Goal: Complete application form

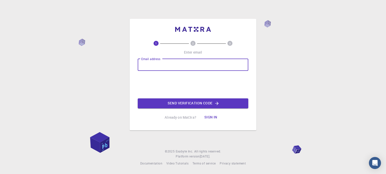
type input "[EMAIL_ADDRESS][DOMAIN_NAME]"
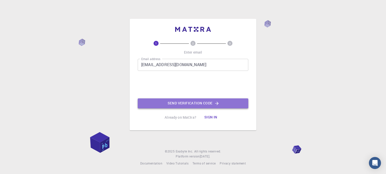
click at [220, 106] on button "Send verification code" at bounding box center [193, 104] width 110 height 10
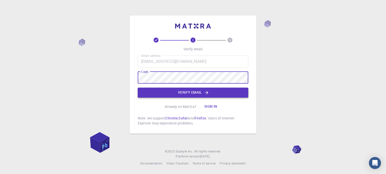
click at [197, 97] on button "Verify email" at bounding box center [193, 93] width 110 height 10
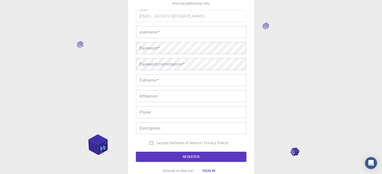
scroll to position [31, 0]
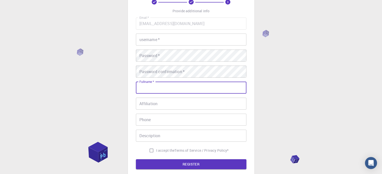
click at [173, 91] on input "Fullname   *" at bounding box center [191, 88] width 110 height 12
click at [169, 105] on input "Affiliation" at bounding box center [191, 104] width 110 height 12
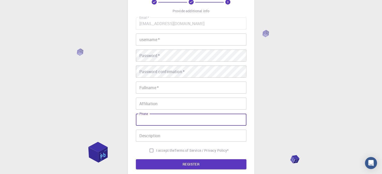
click at [171, 120] on input "Phone" at bounding box center [191, 120] width 110 height 12
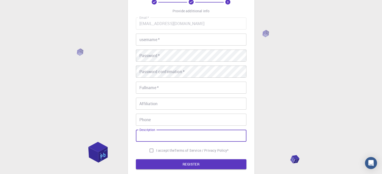
click at [170, 137] on input "Description" at bounding box center [191, 136] width 110 height 12
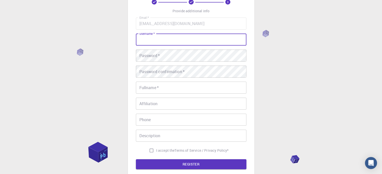
click at [163, 40] on input "username   *" at bounding box center [191, 40] width 110 height 12
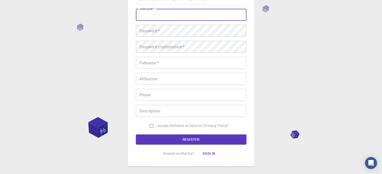
scroll to position [56, 0]
click at [149, 126] on input "I accept the Terms of Service / Privacy Policy *" at bounding box center [152, 126] width 10 height 10
checkbox input "true"
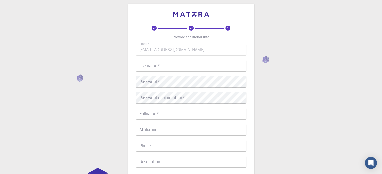
scroll to position [0, 0]
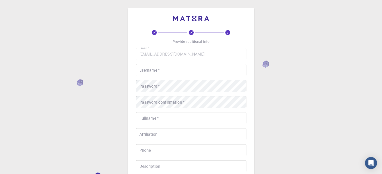
click at [157, 69] on input "username   *" at bounding box center [191, 70] width 110 height 12
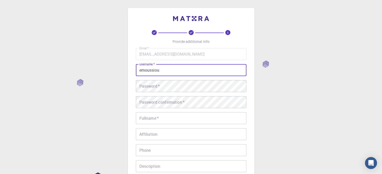
type input "emoussiou"
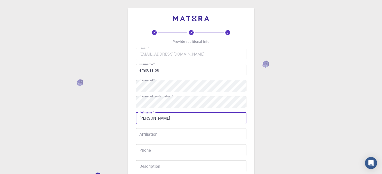
type input "[PERSON_NAME]"
click at [152, 149] on input "Phone" at bounding box center [191, 151] width 110 height 12
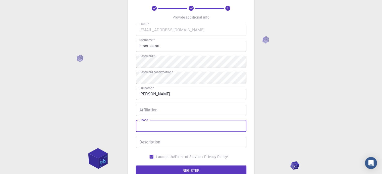
scroll to position [50, 0]
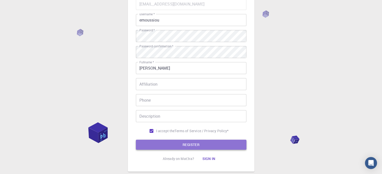
click at [166, 143] on button "REGISTER" at bounding box center [191, 145] width 110 height 10
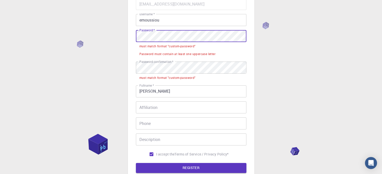
click at [64, 39] on div "3 Provide additional info Email   * [EMAIL_ADDRESS][DOMAIN_NAME] Email   * user…" at bounding box center [191, 89] width 382 height 279
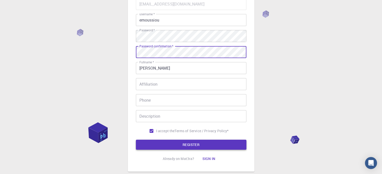
click at [173, 147] on button "REGISTER" at bounding box center [191, 145] width 110 height 10
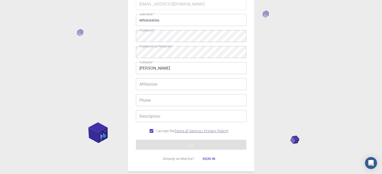
click at [208, 130] on p "Terms of Service / Privacy Policy *" at bounding box center [201, 131] width 54 height 5
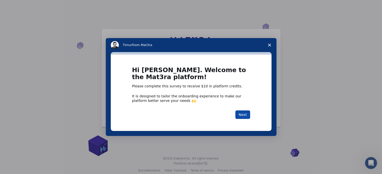
click at [243, 114] on button "Next" at bounding box center [242, 115] width 15 height 9
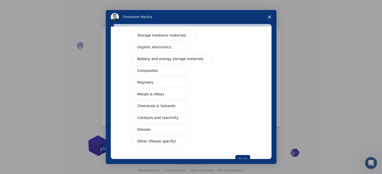
scroll to position [66, 0]
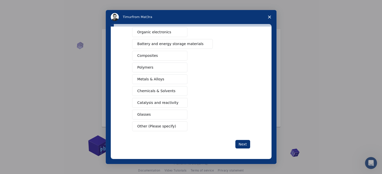
click at [176, 124] on button "Other (Please specify)" at bounding box center [159, 127] width 55 height 10
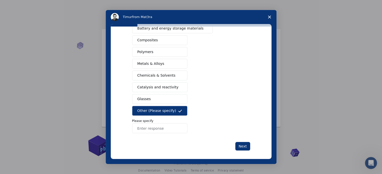
scroll to position [84, 0]
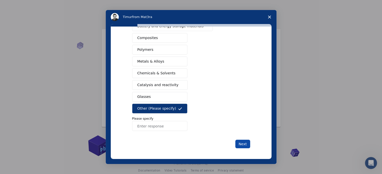
click at [244, 144] on button "Next" at bounding box center [242, 144] width 15 height 9
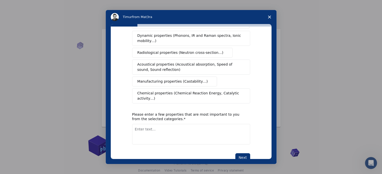
scroll to position [92, 0]
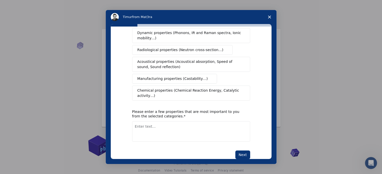
click at [269, 14] on span "Close survey" at bounding box center [269, 17] width 14 height 14
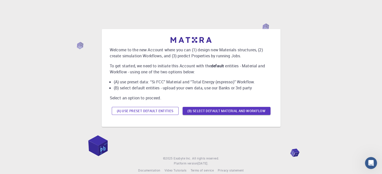
click at [144, 111] on button "(A) Use preset default entities" at bounding box center [145, 111] width 67 height 8
